Goal: Complete application form: Complete application form

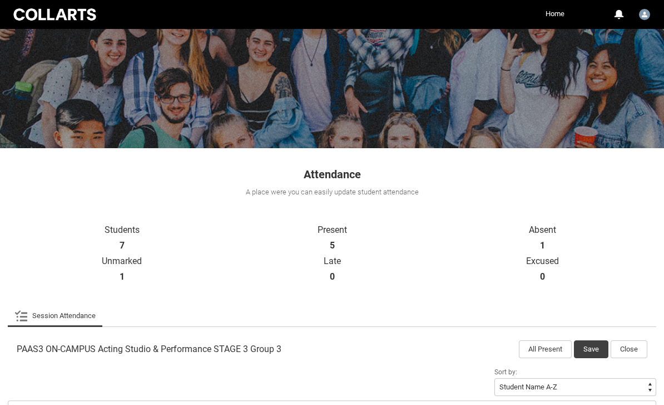
scroll to position [56, 0]
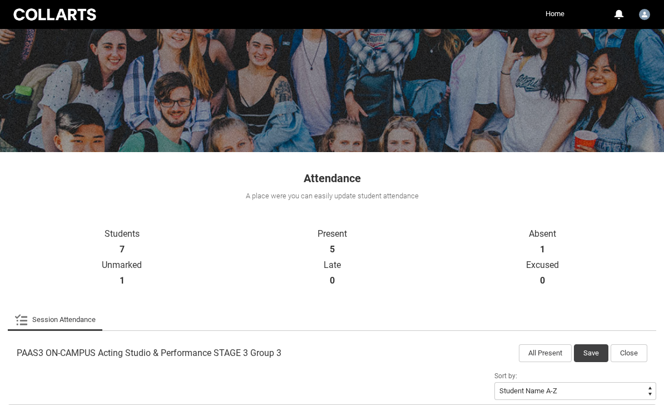
click at [636, 357] on button "Close" at bounding box center [629, 353] width 37 height 18
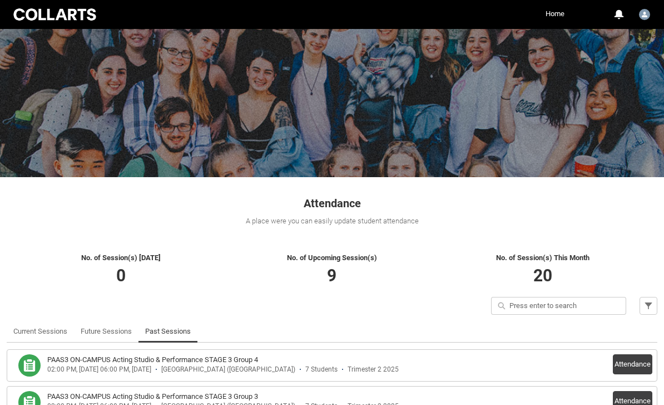
scroll to position [29, 0]
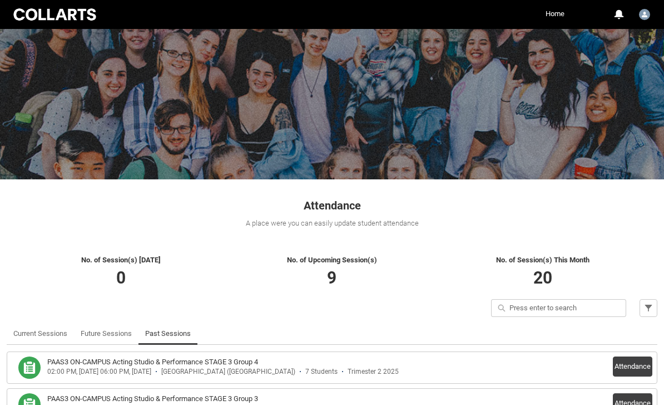
click at [51, 331] on link "Current Sessions" at bounding box center [40, 333] width 54 height 22
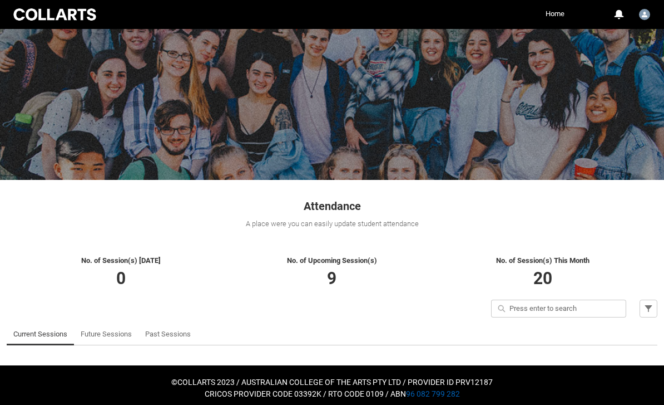
scroll to position [33, 0]
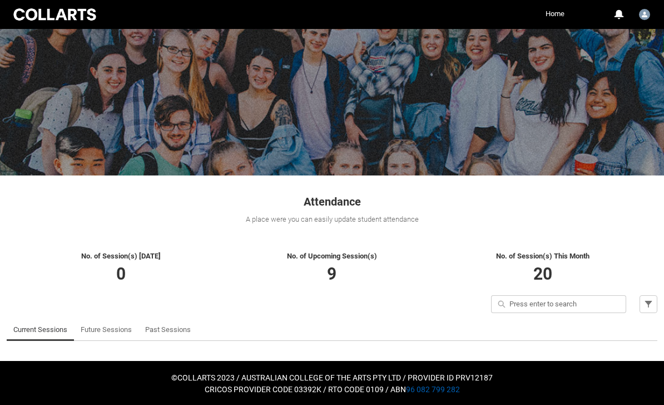
click at [46, 329] on link "Current Sessions" at bounding box center [40, 329] width 54 height 22
click at [47, 334] on link "Current Sessions" at bounding box center [40, 329] width 54 height 22
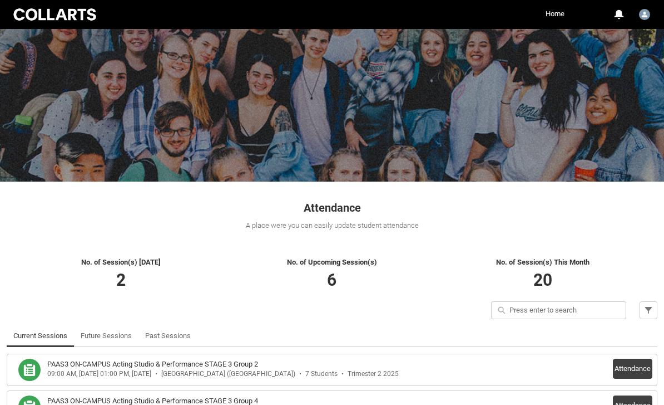
scroll to position [66, 0]
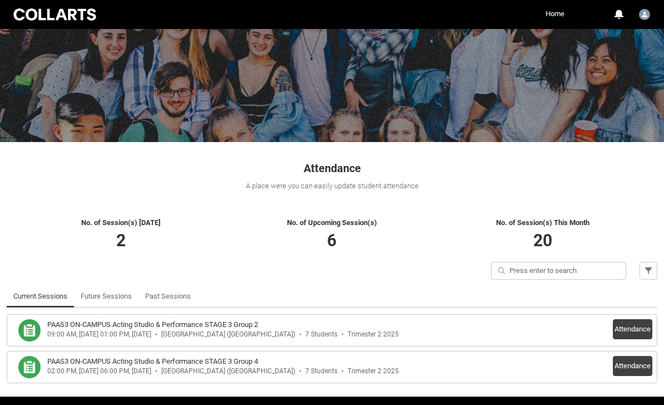
click at [634, 371] on button "Attendance" at bounding box center [633, 366] width 40 height 20
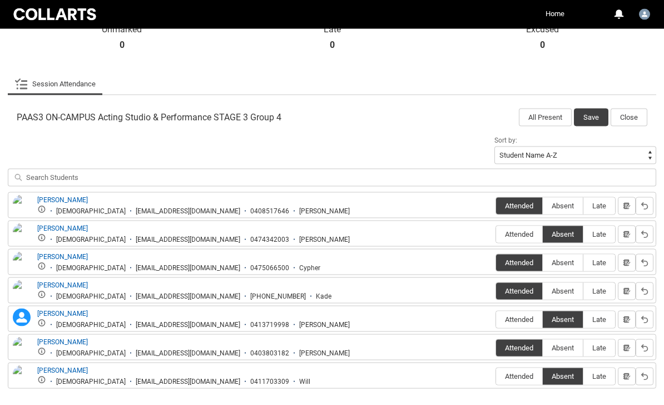
scroll to position [305, 0]
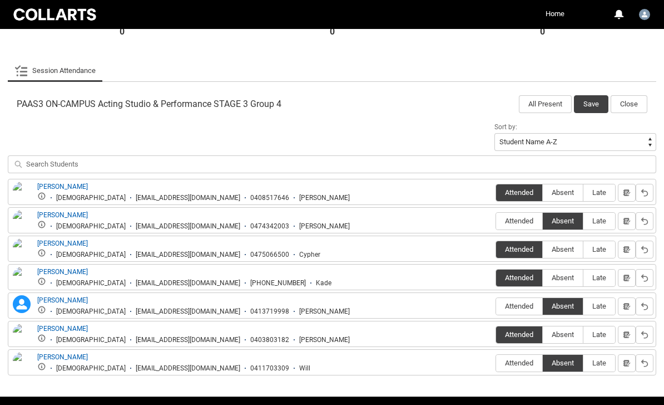
click at [513, 307] on span "Attended" at bounding box center [519, 306] width 46 height 8
click at [496, 306] on input "Attended" at bounding box center [496, 306] width 1 height 1
type lightning-radio-group "Attended"
radio input "true"
click at [589, 112] on button "Save" at bounding box center [591, 104] width 35 height 18
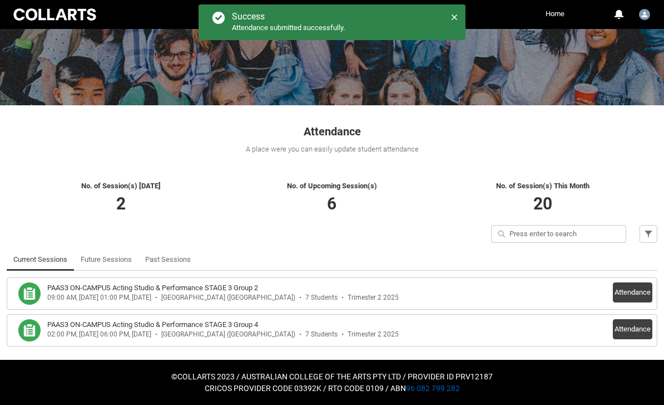
scroll to position [66, 0]
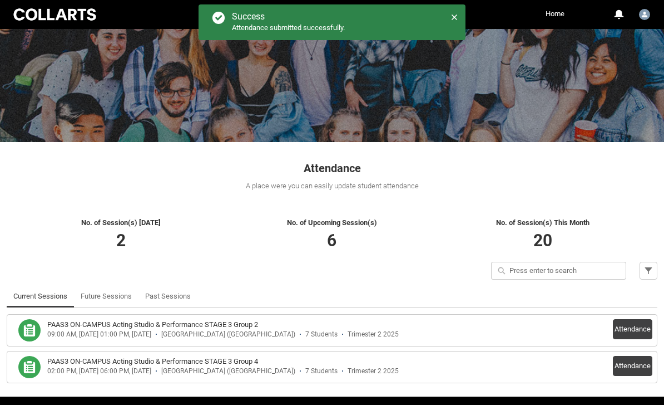
click at [632, 331] on button "Attendance" at bounding box center [633, 329] width 40 height 20
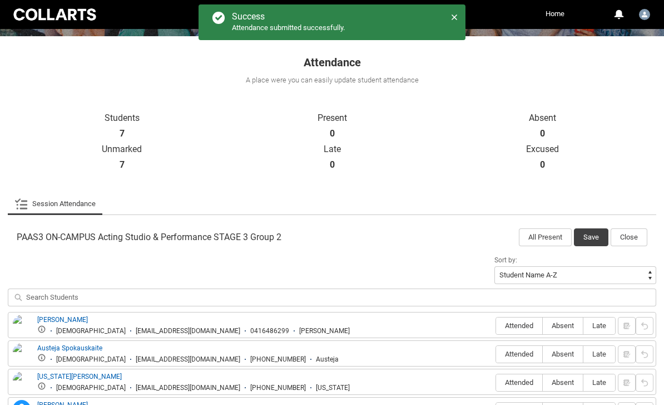
scroll to position [305, 0]
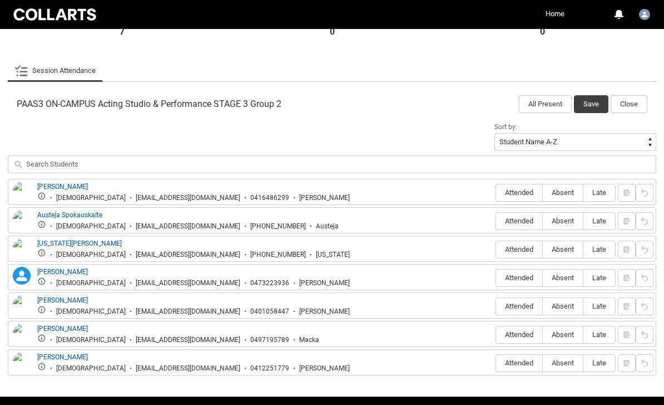
click at [524, 199] on label "Attended" at bounding box center [519, 192] width 46 height 17
click at [496, 193] on input "Attended" at bounding box center [496, 192] width 1 height 1
type lightning-radio-group "Attended"
radio input "true"
click at [518, 226] on label "Attended" at bounding box center [519, 221] width 46 height 17
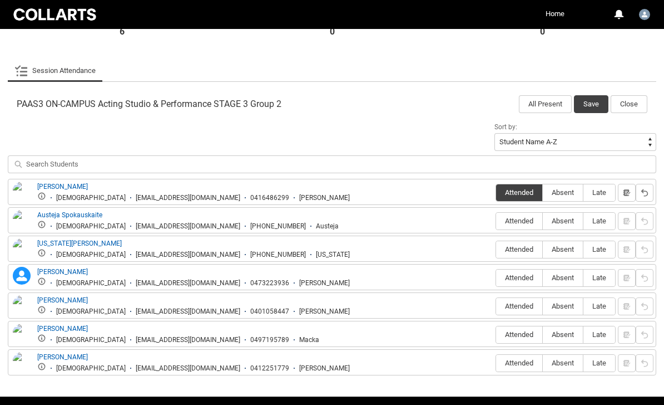
click at [496, 221] on input "Attended" at bounding box center [496, 220] width 1 height 1
type lightning-radio-group "Attended"
radio input "true"
click at [516, 248] on span "Attended" at bounding box center [519, 249] width 46 height 8
click at [496, 249] on input "Attended" at bounding box center [496, 249] width 1 height 1
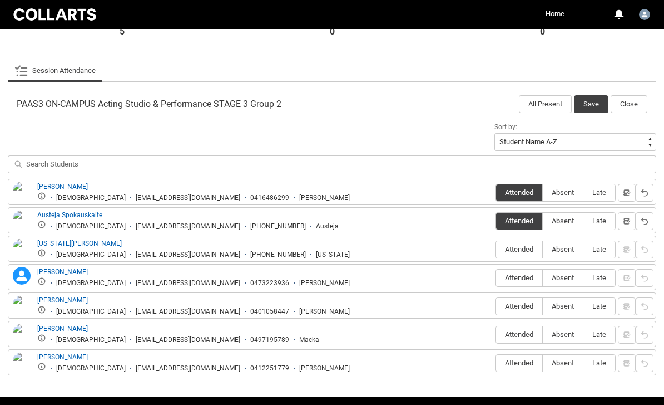
type lightning-radio-group "Attended"
radio input "true"
click at [516, 284] on label "Attended" at bounding box center [519, 277] width 46 height 17
click at [496, 278] on input "Attended" at bounding box center [496, 277] width 1 height 1
type lightning-radio-group "Attended"
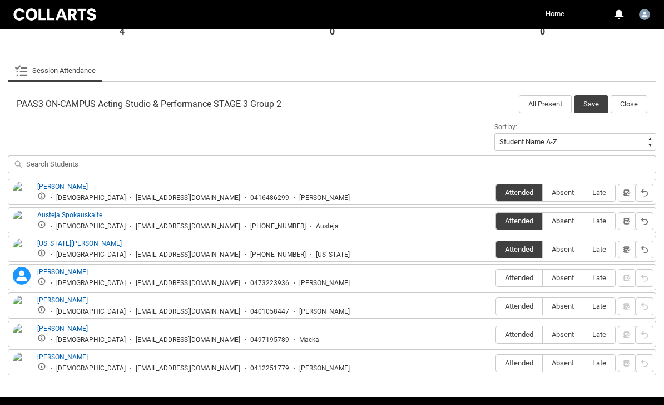
radio input "true"
click at [515, 304] on span "Attended" at bounding box center [519, 306] width 46 height 8
click at [496, 306] on input "Attended" at bounding box center [496, 306] width 1 height 1
type lightning-radio-group "Attended"
radio input "true"
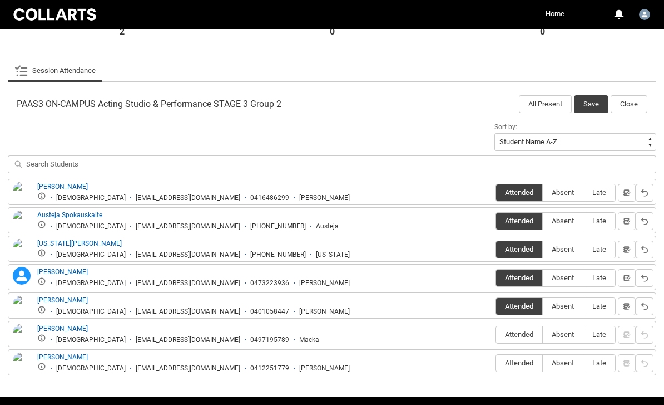
click at [520, 333] on span "Attended" at bounding box center [519, 334] width 46 height 8
click at [496, 334] on input "Attended" at bounding box center [496, 334] width 1 height 1
type lightning-radio-group "Attended"
radio input "true"
click at [571, 362] on span "Absent" at bounding box center [563, 362] width 40 height 8
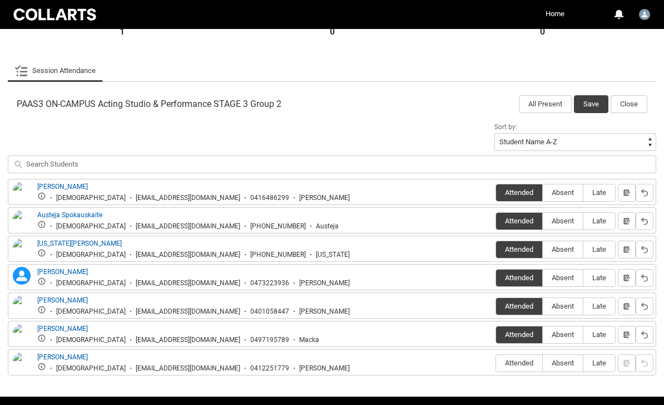
click at [543, 362] on input "Absent" at bounding box center [543, 362] width 1 height 1
type lightning-radio-group "Absent"
radio input "true"
click at [593, 100] on button "Save" at bounding box center [591, 104] width 35 height 18
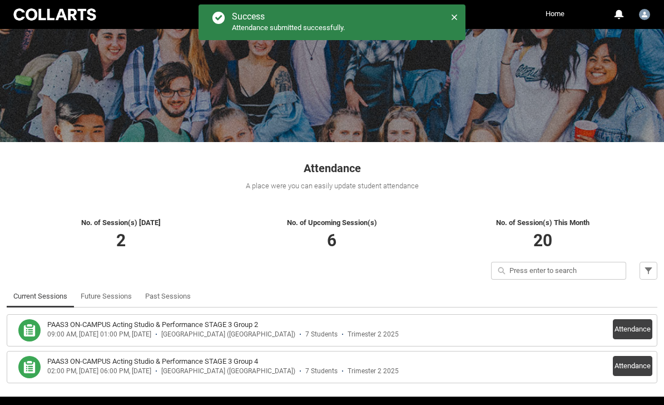
scroll to position [0, 0]
